Goal: Understand process/instructions

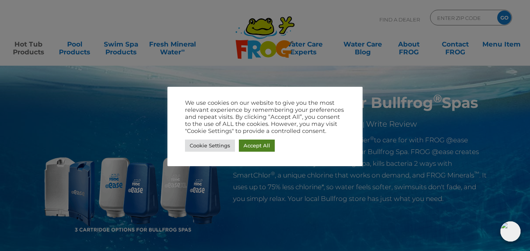
click at [251, 148] on link "Accept All" at bounding box center [257, 145] width 36 height 12
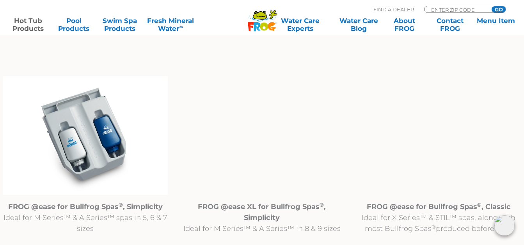
scroll to position [820, 0]
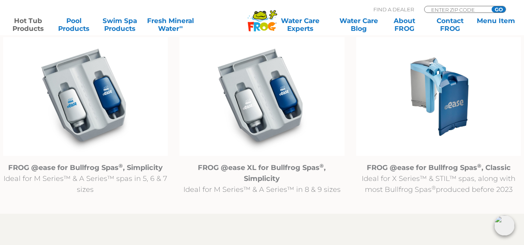
click at [272, 112] on img at bounding box center [262, 96] width 165 height 119
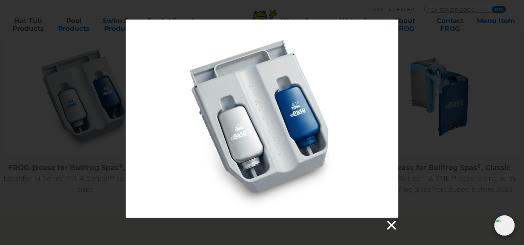
click at [392, 226] on link at bounding box center [391, 225] width 12 height 12
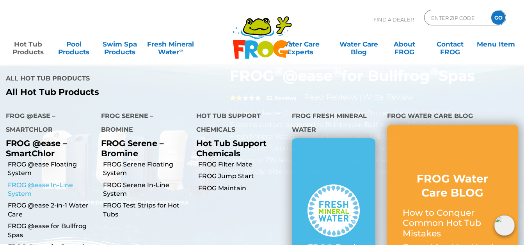
scroll to position [39, 0]
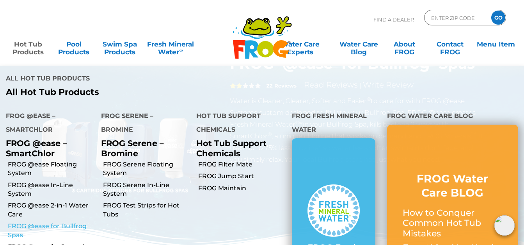
click at [18, 227] on link "FROG @ease for Bullfrog Spas" at bounding box center [51, 231] width 87 height 18
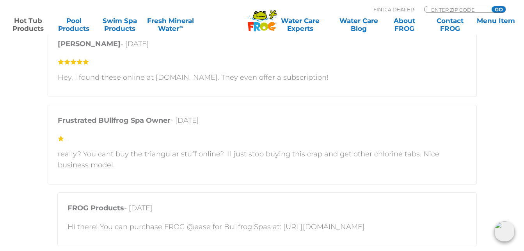
scroll to position [1952, 0]
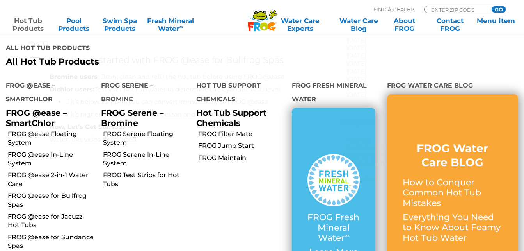
scroll to position [273, 0]
